Goal: Navigation & Orientation: Find specific page/section

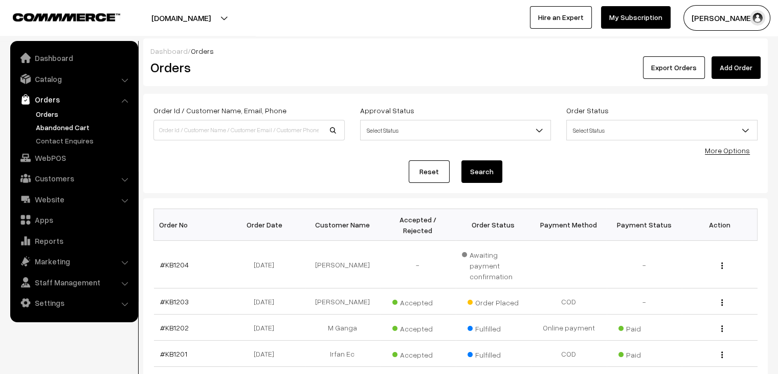
click at [80, 123] on link "Abandoned Cart" at bounding box center [83, 127] width 101 height 11
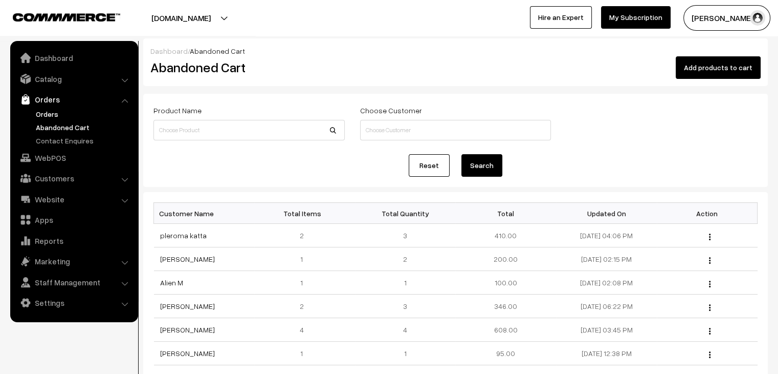
click at [50, 116] on link "Orders" at bounding box center [83, 113] width 101 height 11
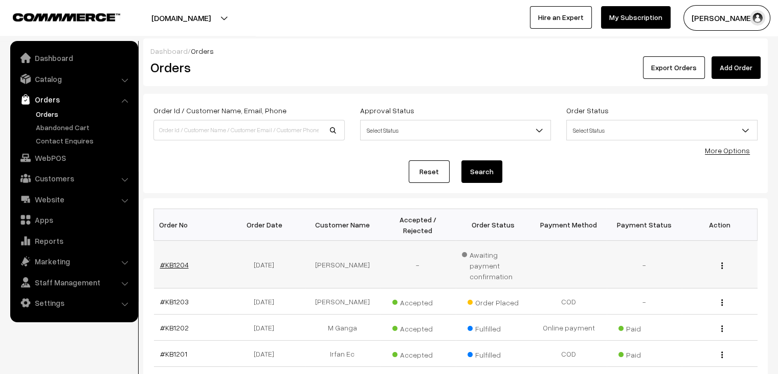
click at [171, 260] on link "#KB1204" at bounding box center [174, 264] width 29 height 9
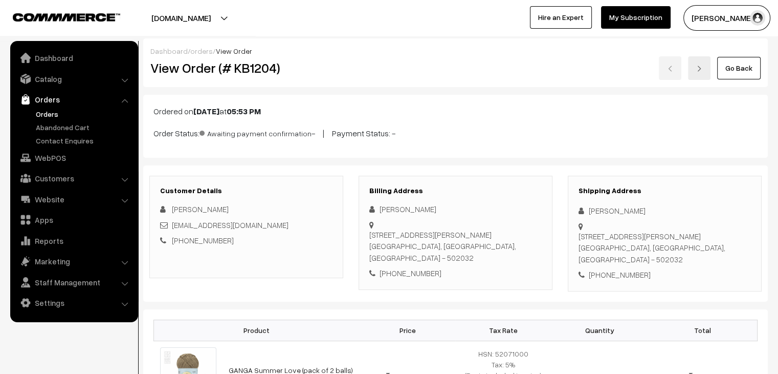
click at [62, 115] on link "Orders" at bounding box center [83, 113] width 101 height 11
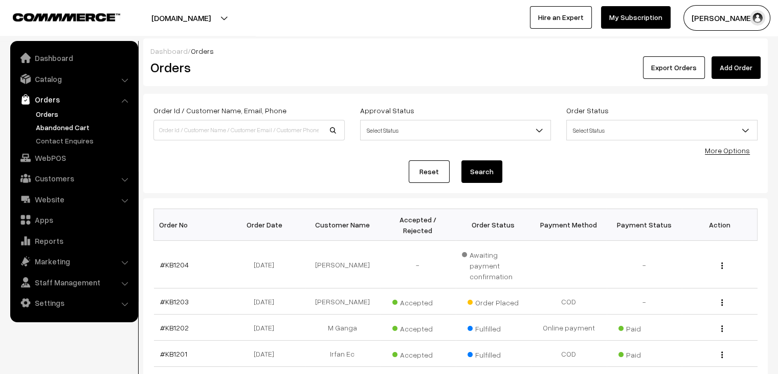
click at [66, 124] on link "Abandoned Cart" at bounding box center [83, 127] width 101 height 11
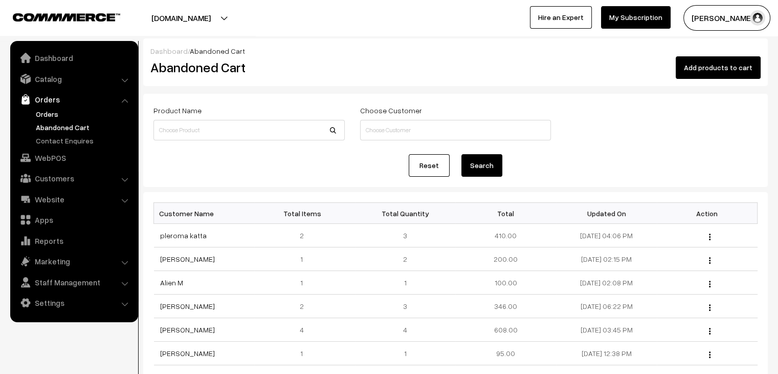
click at [56, 113] on link "Orders" at bounding box center [83, 113] width 101 height 11
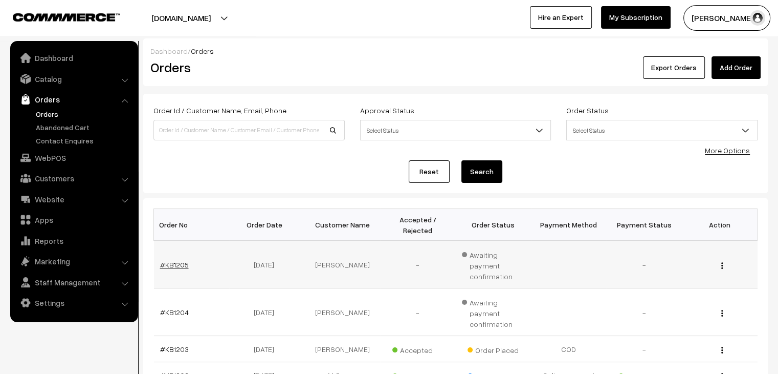
click at [167, 260] on link "#KB1205" at bounding box center [174, 264] width 29 height 9
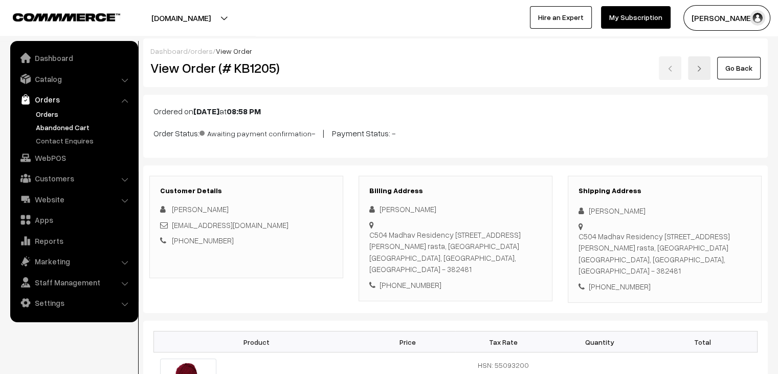
click at [63, 127] on link "Abandoned Cart" at bounding box center [83, 127] width 101 height 11
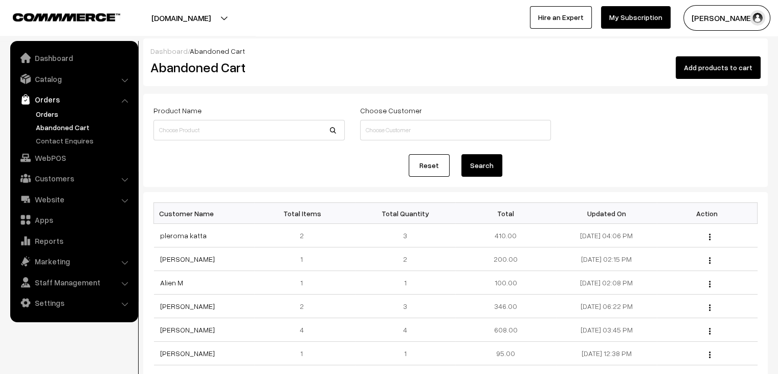
click at [51, 111] on link "Orders" at bounding box center [83, 113] width 101 height 11
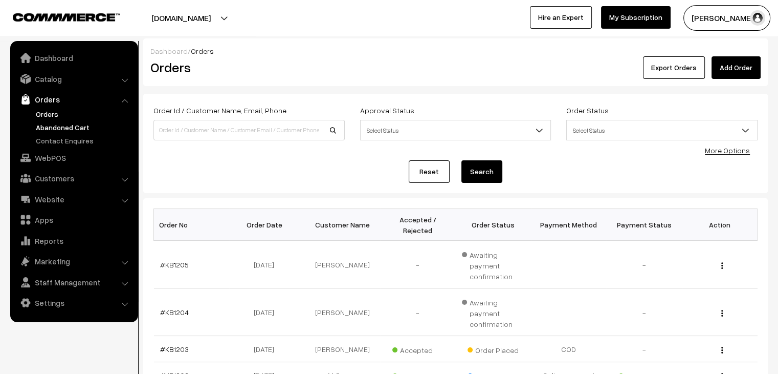
click at [87, 123] on link "Abandoned Cart" at bounding box center [83, 127] width 101 height 11
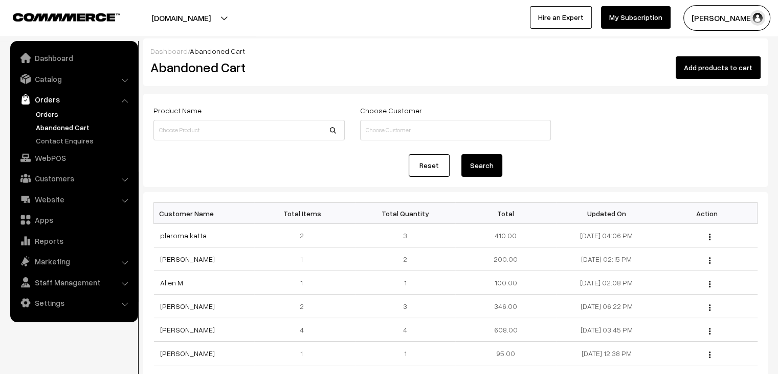
click at [80, 111] on link "Orders" at bounding box center [83, 113] width 101 height 11
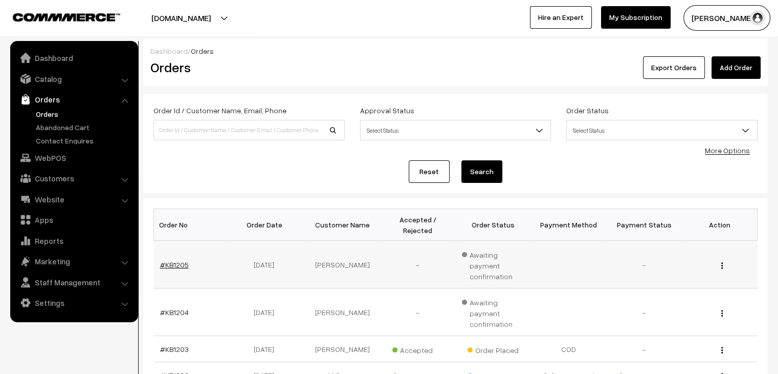
click at [172, 260] on link "#KB1205" at bounding box center [174, 264] width 29 height 9
